Goal: Transaction & Acquisition: Subscribe to service/newsletter

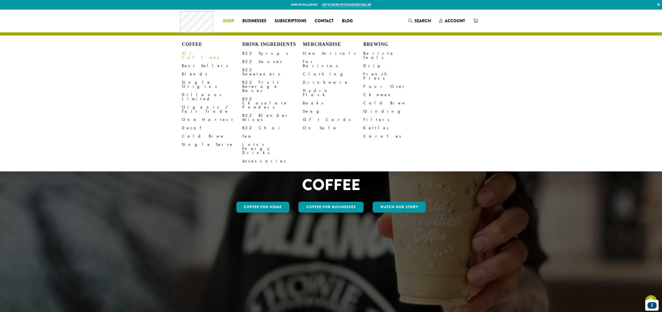
click at [190, 53] on link "All Coffees" at bounding box center [212, 55] width 61 height 12
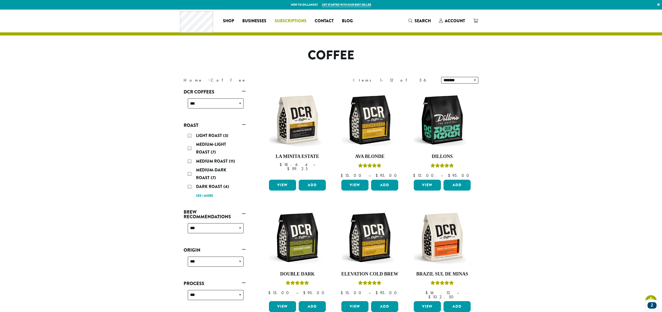
click at [288, 21] on span "Subscriptions" at bounding box center [291, 21] width 32 height 6
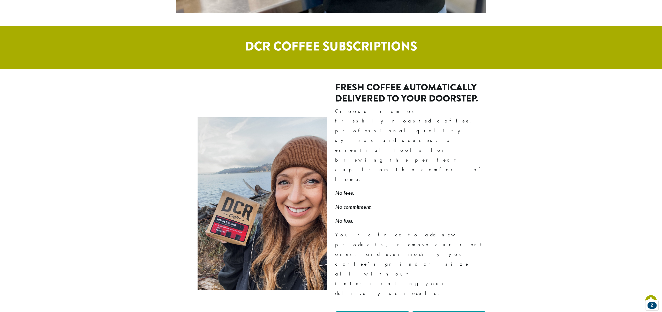
scroll to position [266, 0]
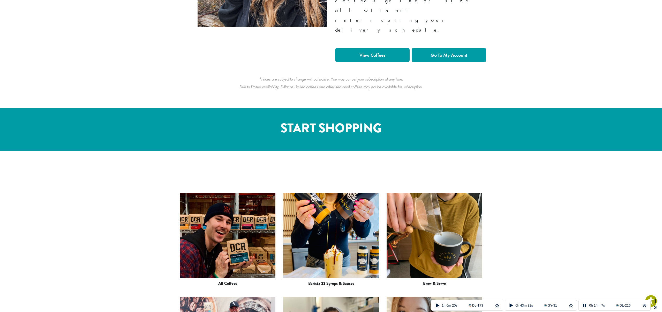
scroll to position [533, 0]
